Goal: Task Accomplishment & Management: Use online tool/utility

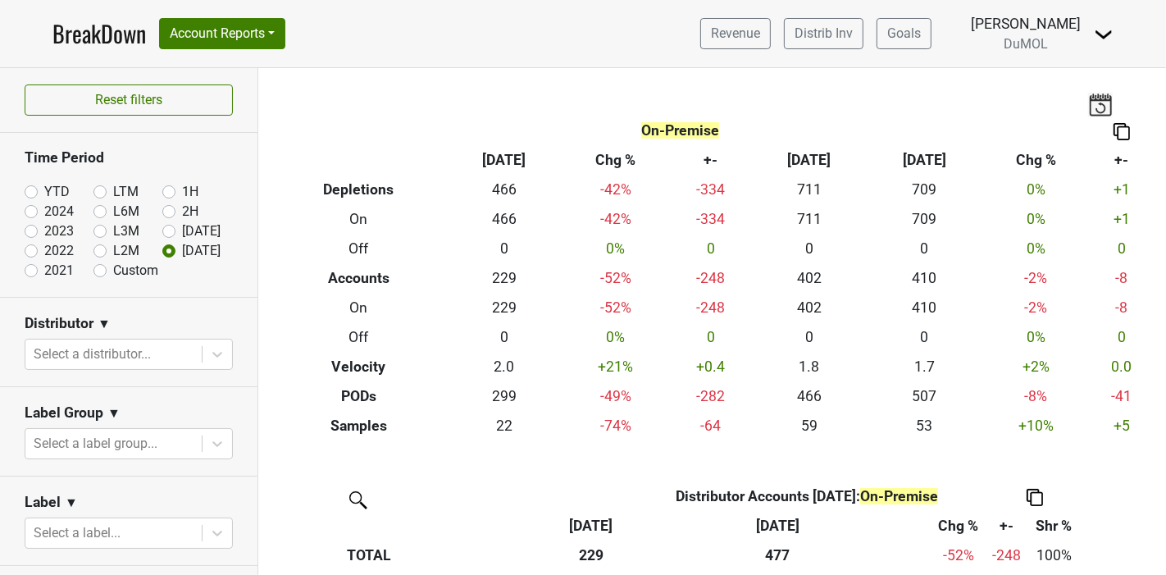
scroll to position [374, 0]
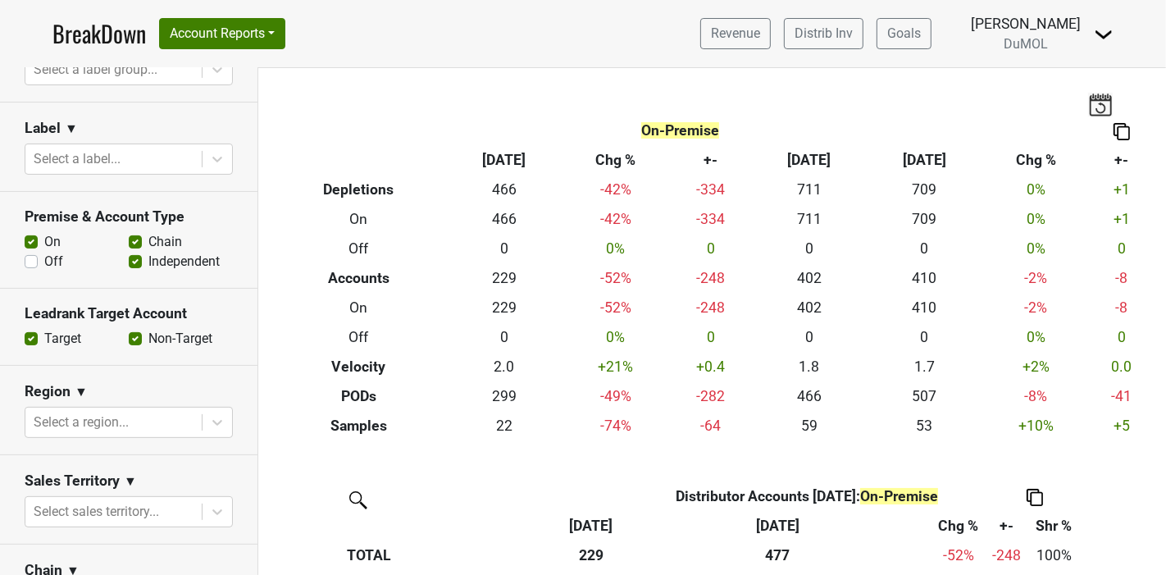
click at [38, 255] on div "Off" at bounding box center [77, 262] width 104 height 20
click at [44, 257] on label "Off" at bounding box center [53, 262] width 19 height 20
click at [31, 257] on input "Off" at bounding box center [31, 260] width 13 height 16
checkbox input "true"
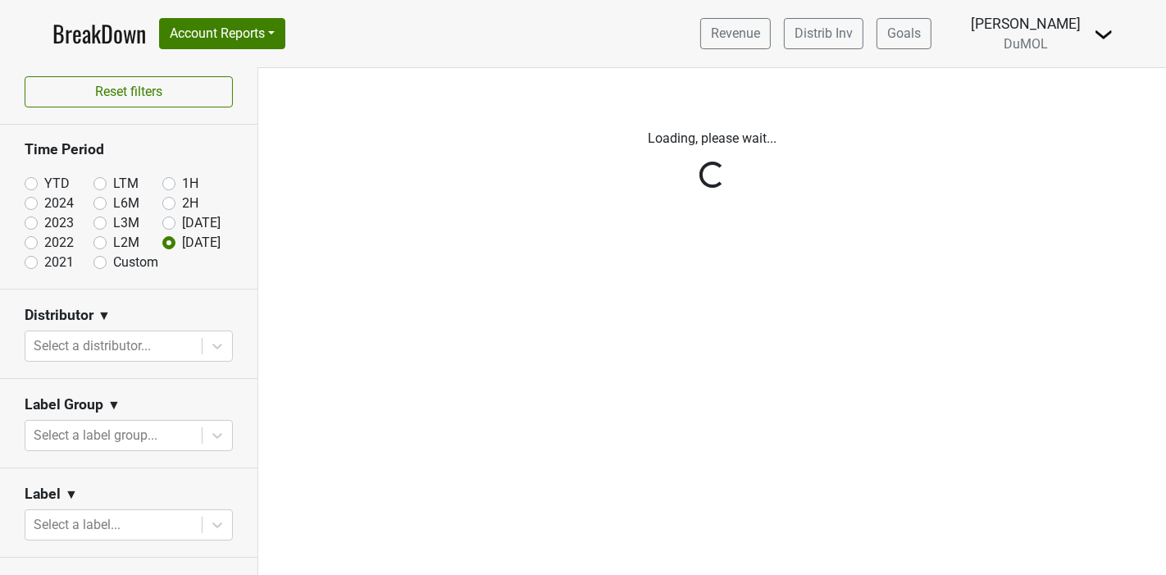
scroll to position [0, 0]
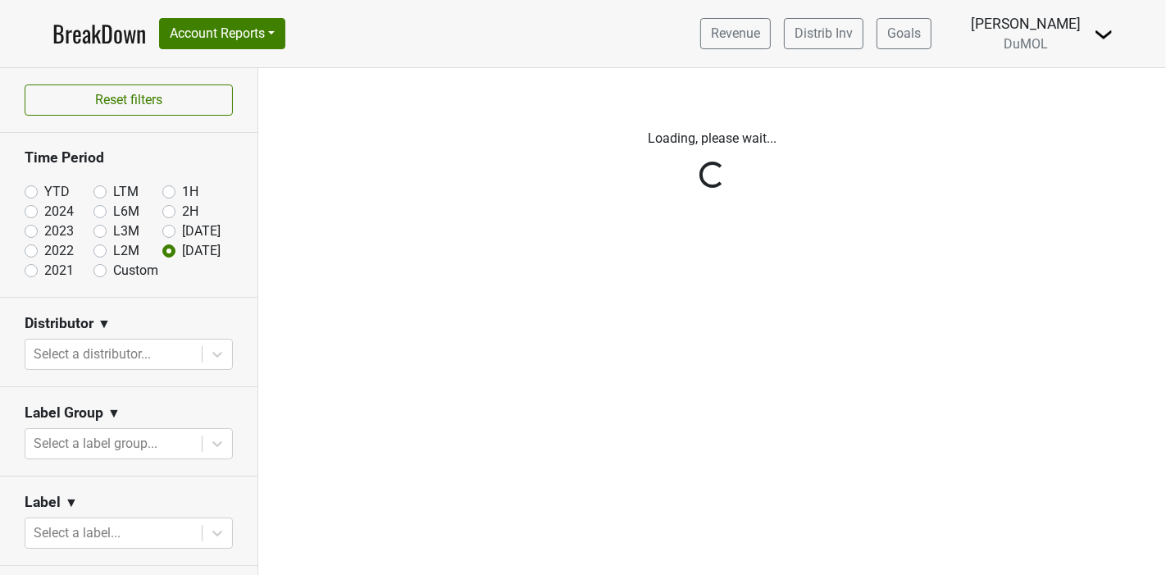
click at [30, 190] on div "Reset filters Time Period YTD LTM 1H 2024 L6M 2H 2023 L3M Jul '25 2022 L2M Aug …" at bounding box center [129, 321] width 258 height 507
click at [30, 189] on div "Reset filters Time Period YTD LTM 1H 2024 L6M 2H 2023 L3M Jul '25 2022 L2M Aug …" at bounding box center [129, 321] width 258 height 507
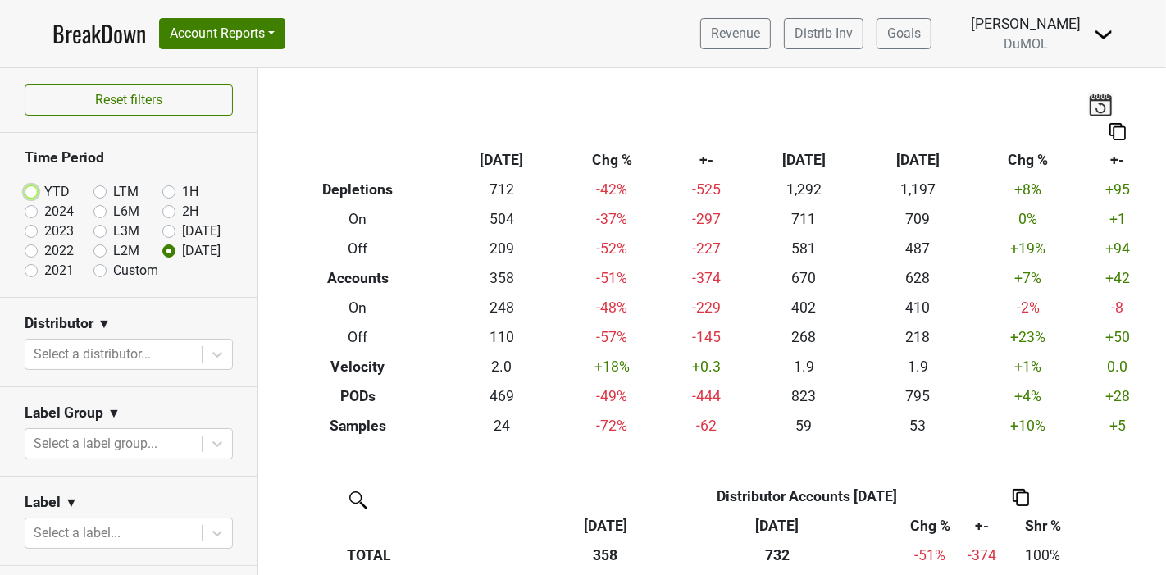
click at [43, 184] on input "YTD" at bounding box center [58, 190] width 66 height 16
radio input "true"
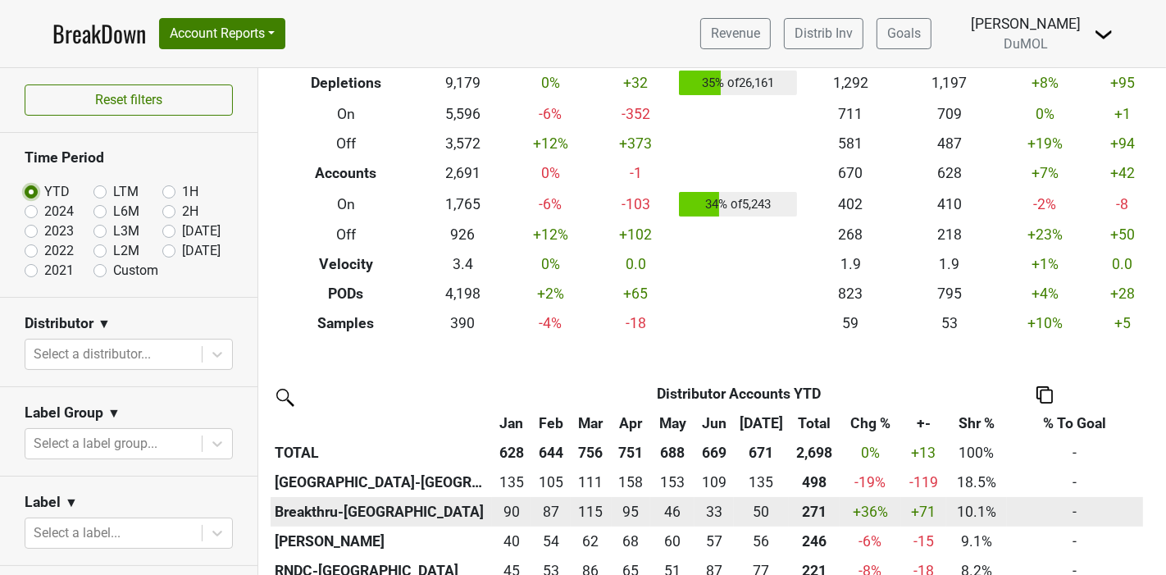
scroll to position [273, 0]
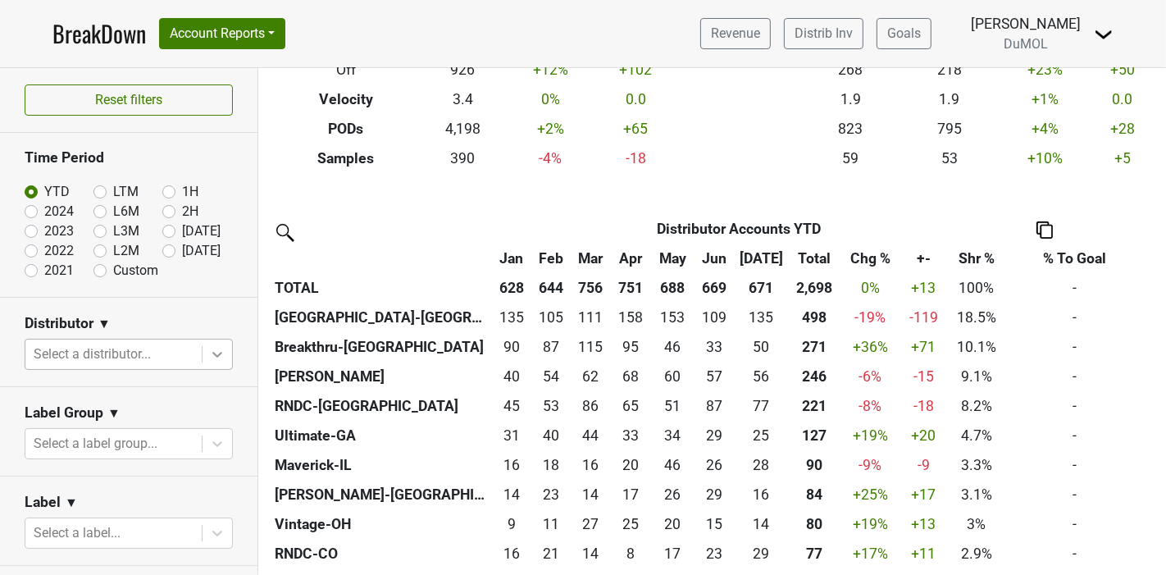
click at [209, 350] on icon at bounding box center [217, 354] width 16 height 16
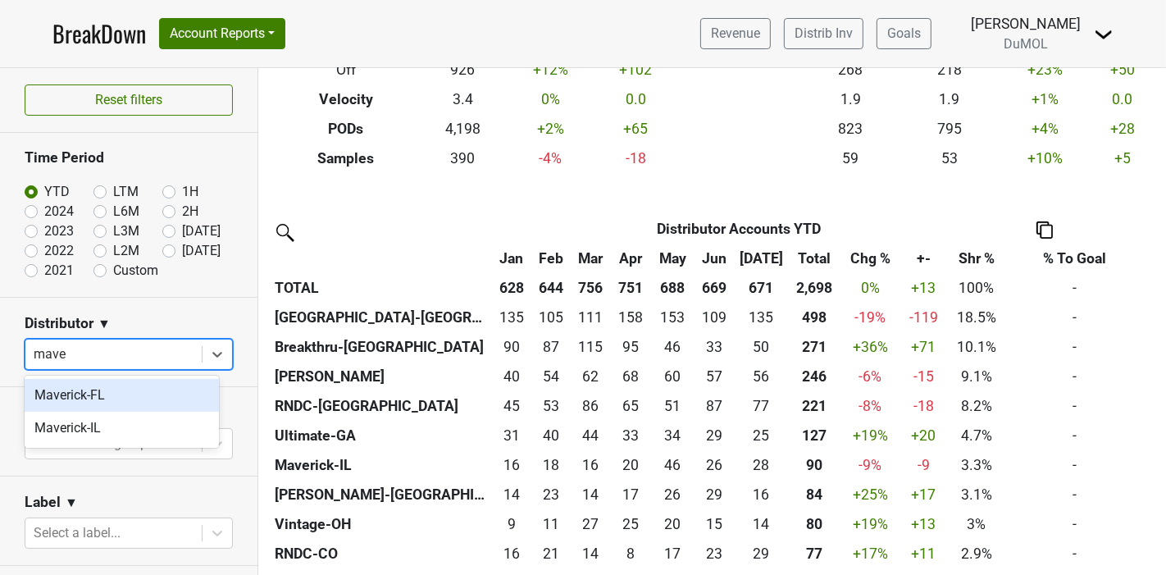
type input "maver"
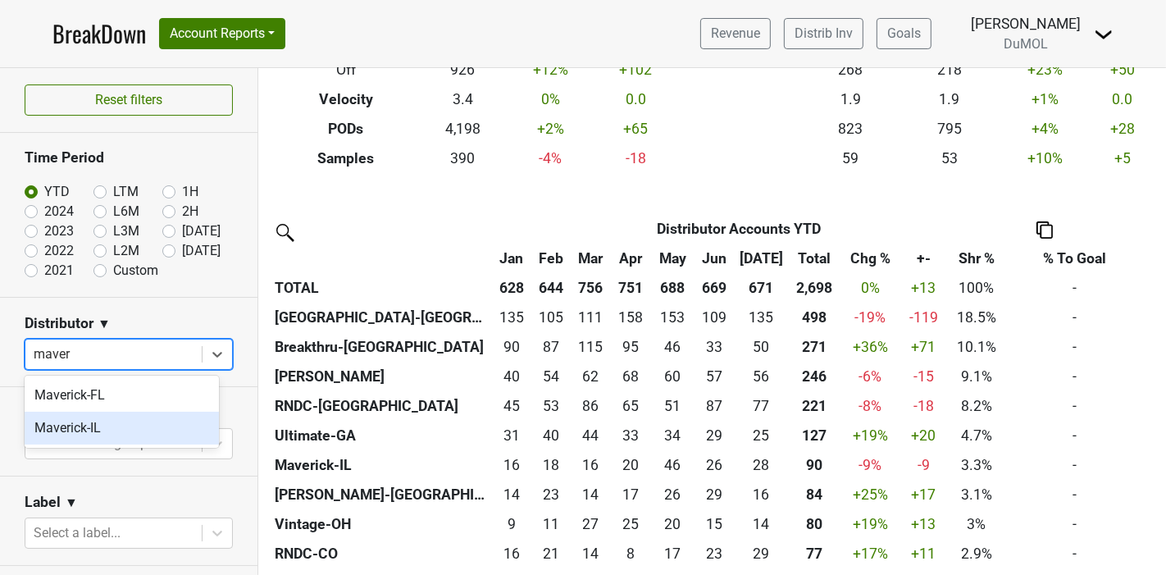
click at [82, 420] on div "Maverick-IL" at bounding box center [122, 428] width 194 height 33
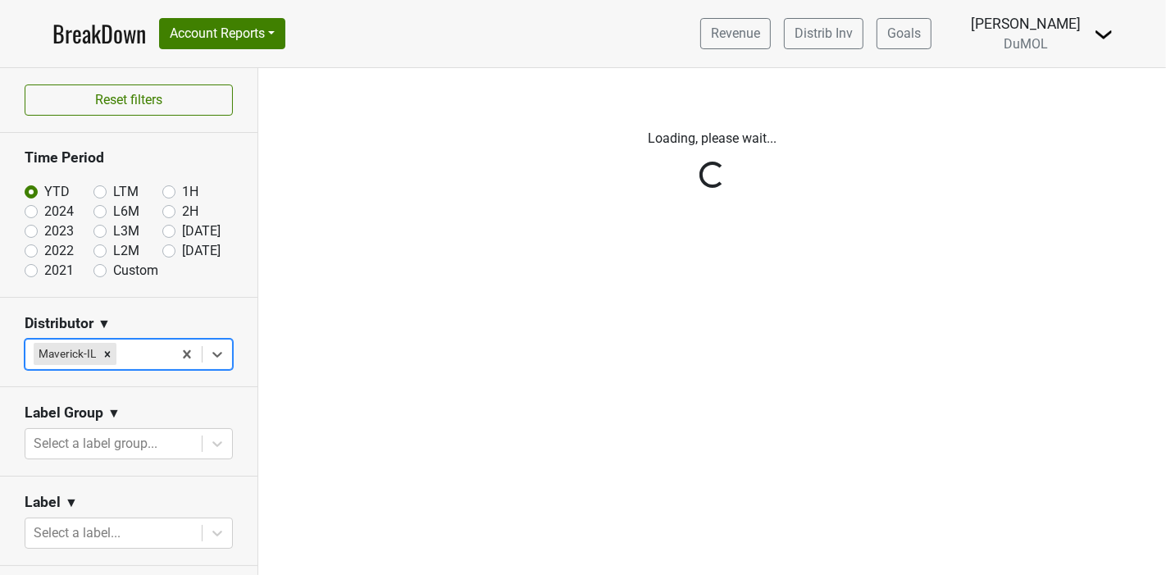
scroll to position [0, 0]
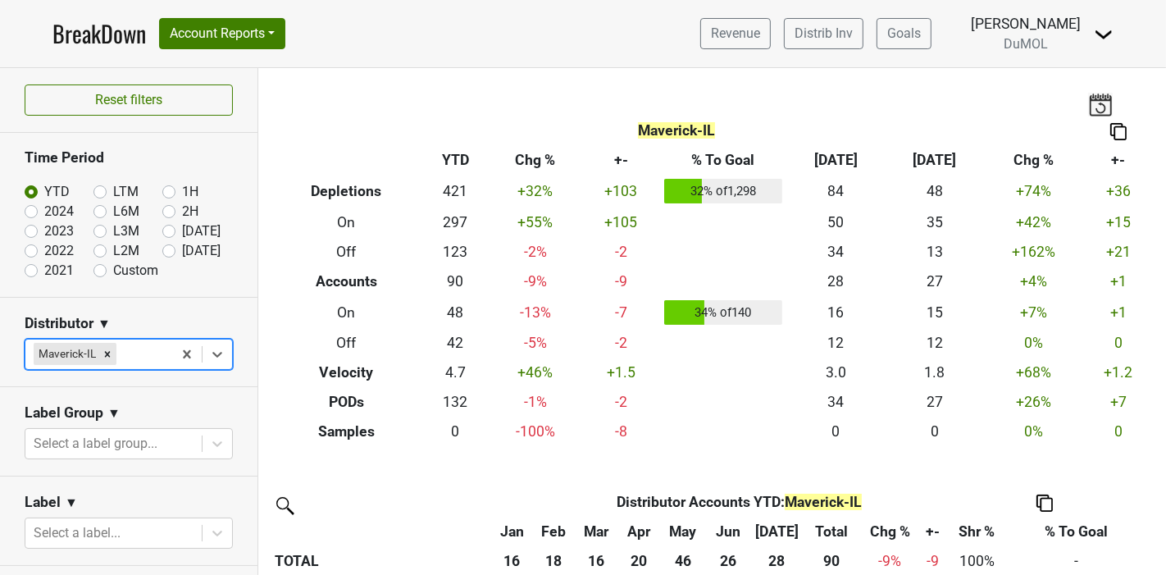
click at [72, 27] on link "BreakDown" at bounding box center [98, 33] width 93 height 34
